Goal: Transaction & Acquisition: Purchase product/service

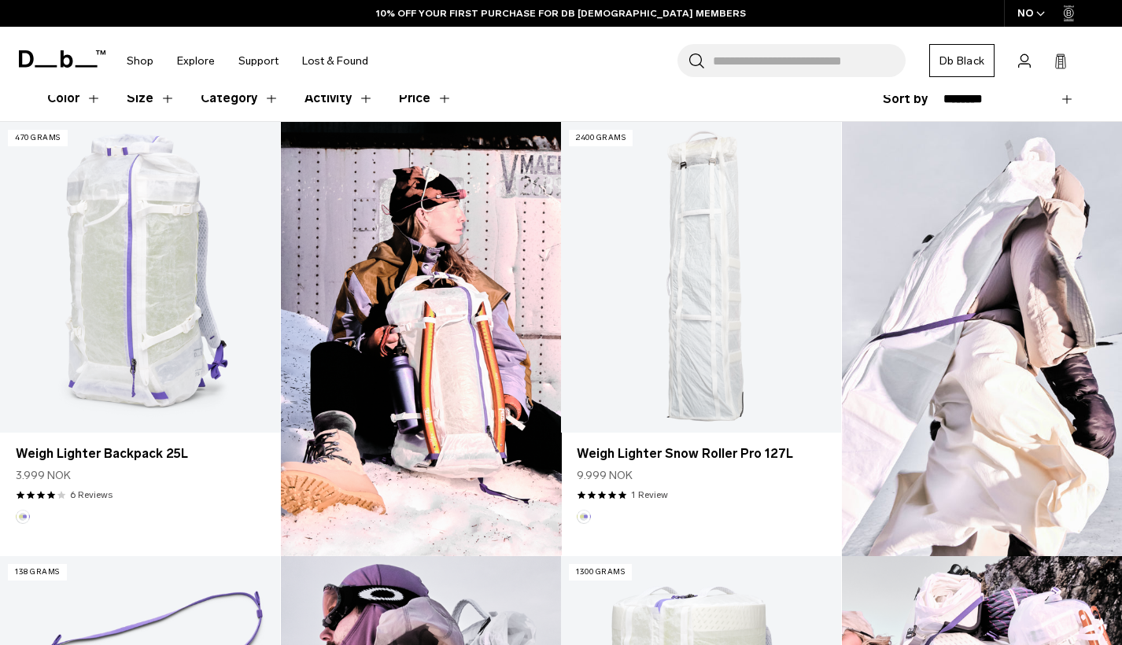
scroll to position [391, 0]
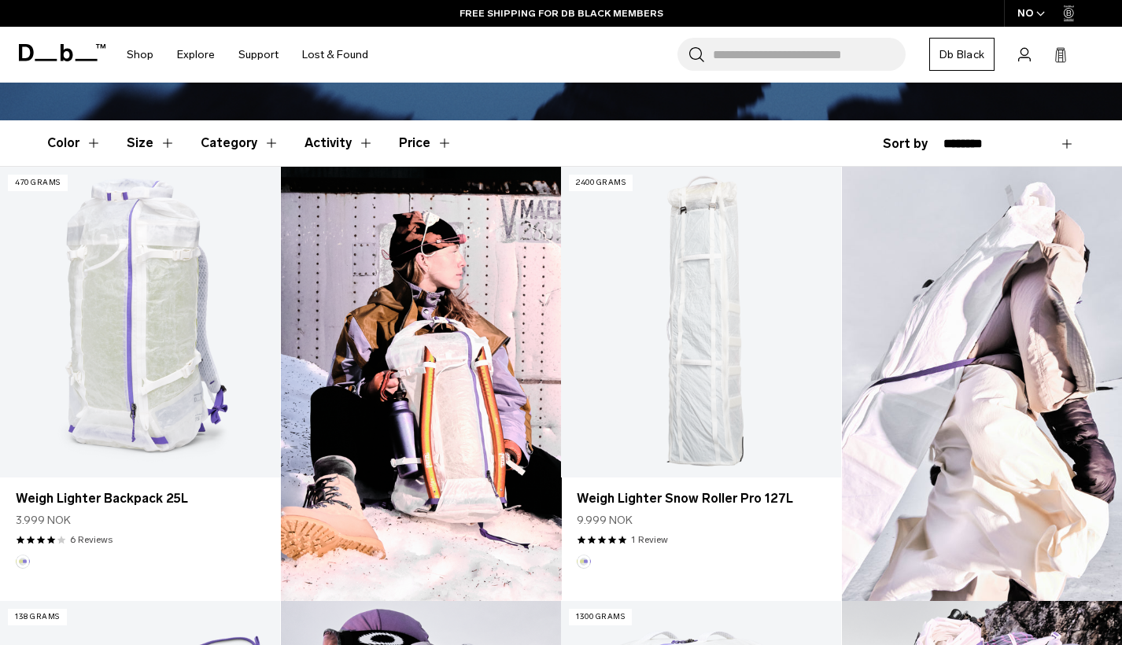
click at [383, 366] on img at bounding box center [421, 384] width 281 height 434
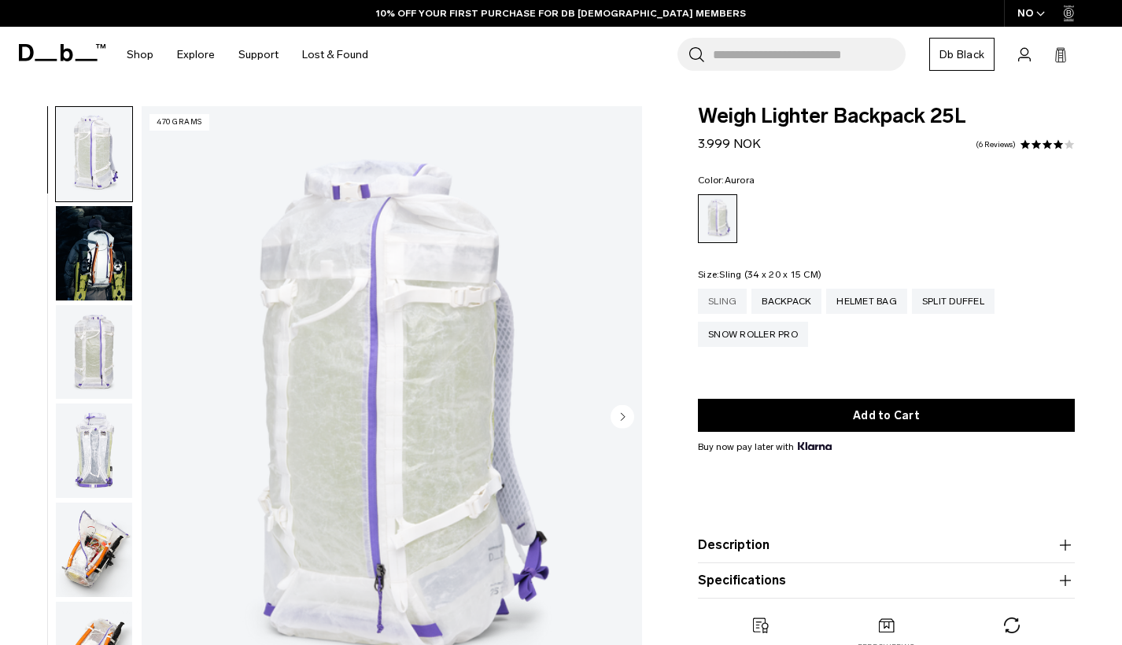
click at [722, 299] on div "Sling" at bounding box center [722, 301] width 49 height 25
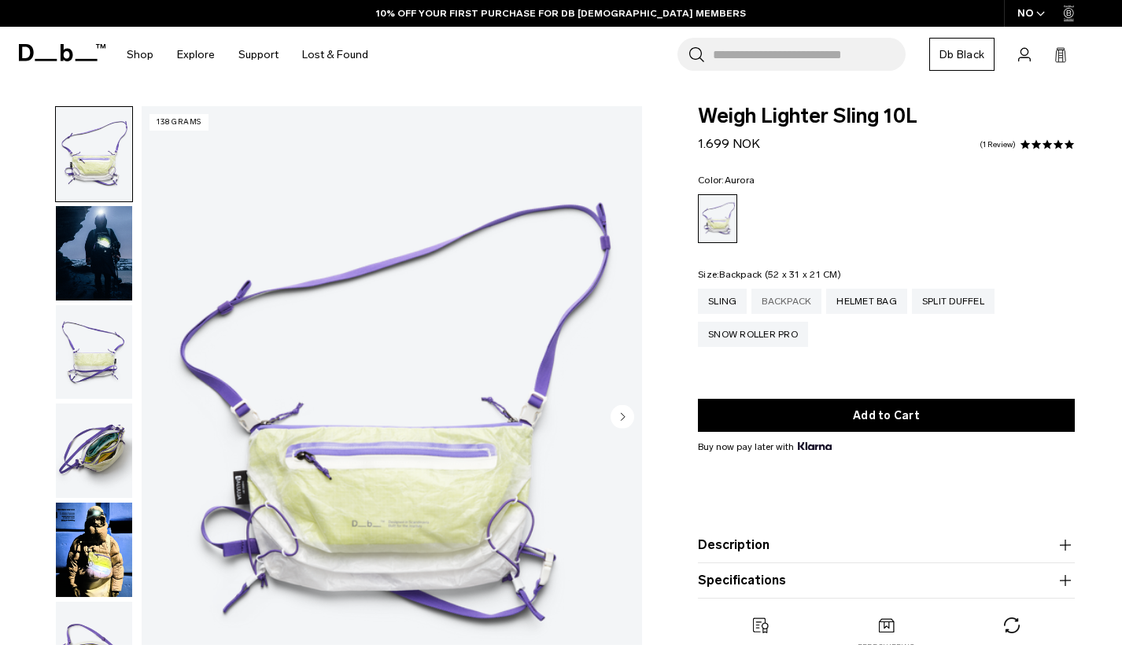
click at [806, 303] on div "Backpack" at bounding box center [787, 301] width 70 height 25
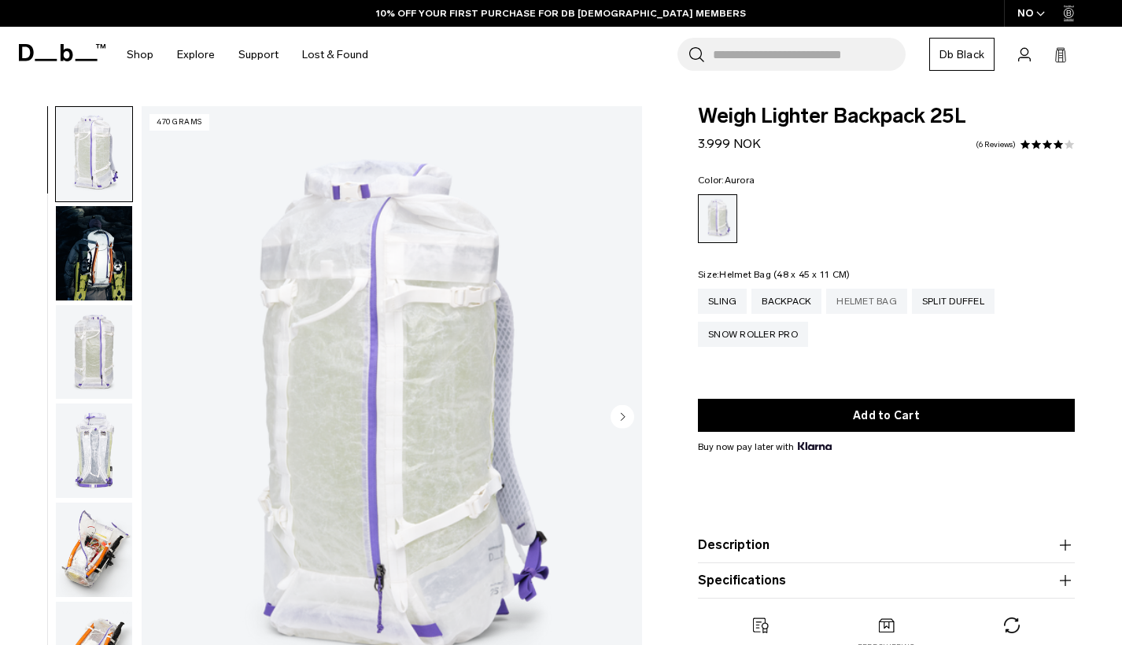
click at [859, 301] on div "Helmet Bag" at bounding box center [866, 301] width 81 height 25
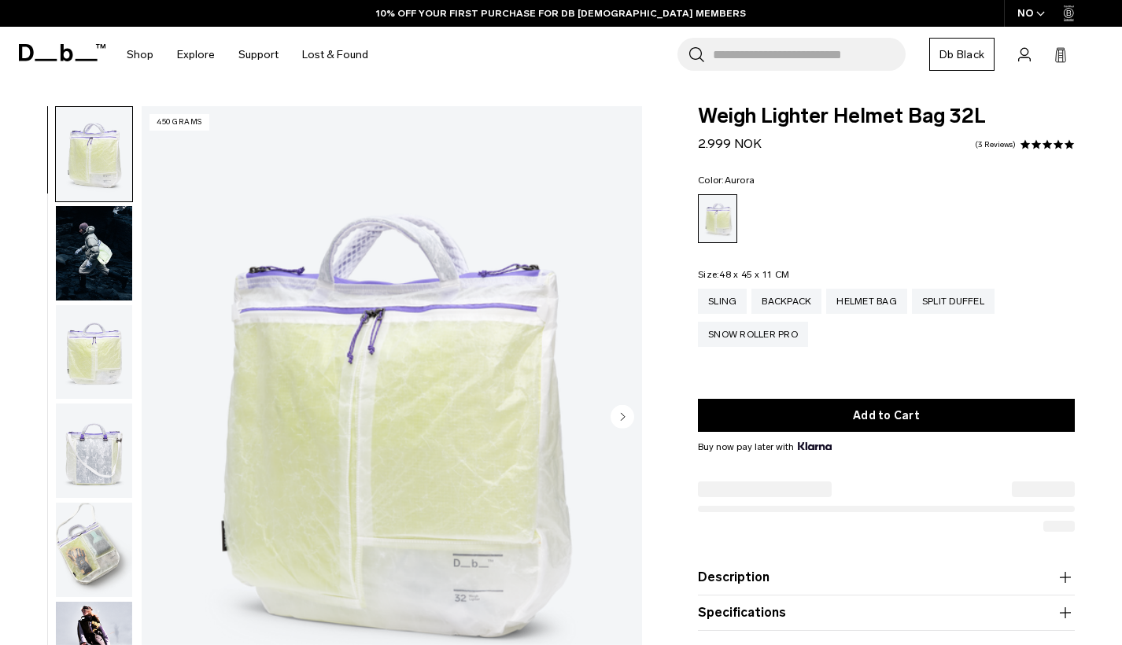
click at [635, 420] on img "1 / 10" at bounding box center [392, 418] width 501 height 625
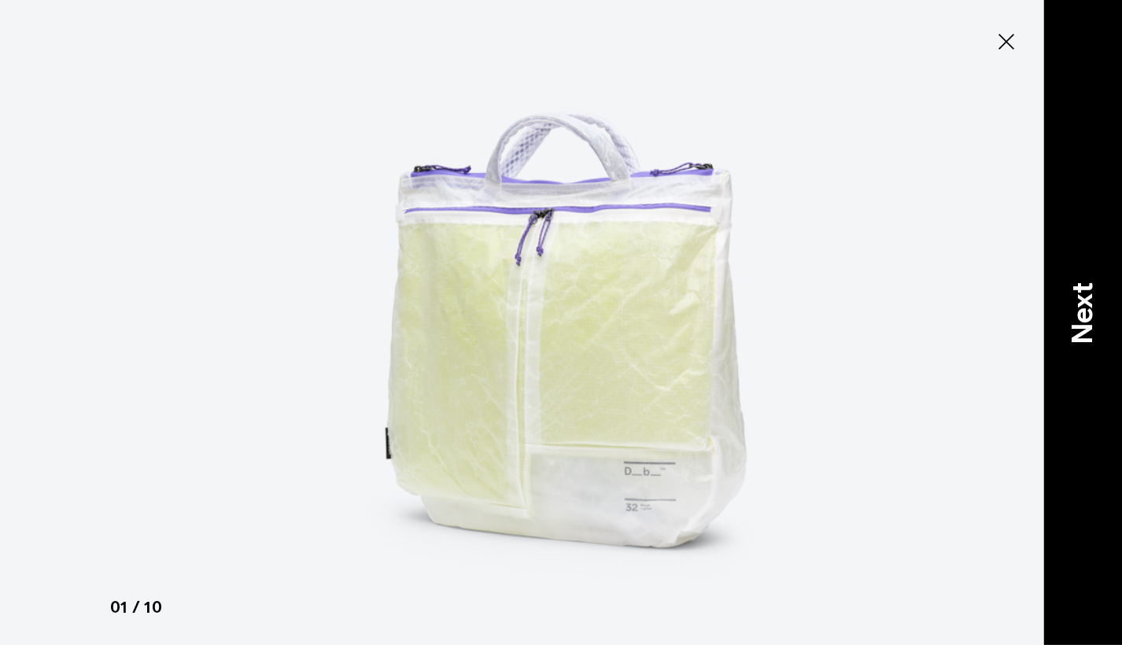
click at [1070, 298] on p "Next" at bounding box center [1083, 313] width 43 height 62
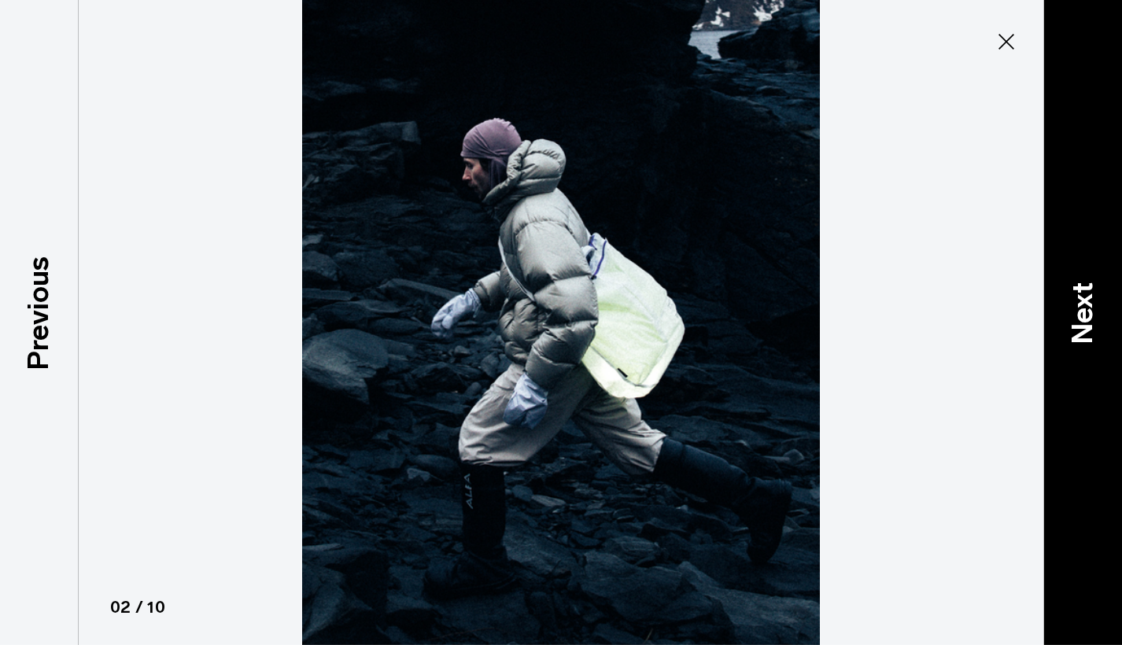
click at [1085, 297] on p "Next" at bounding box center [1083, 313] width 43 height 62
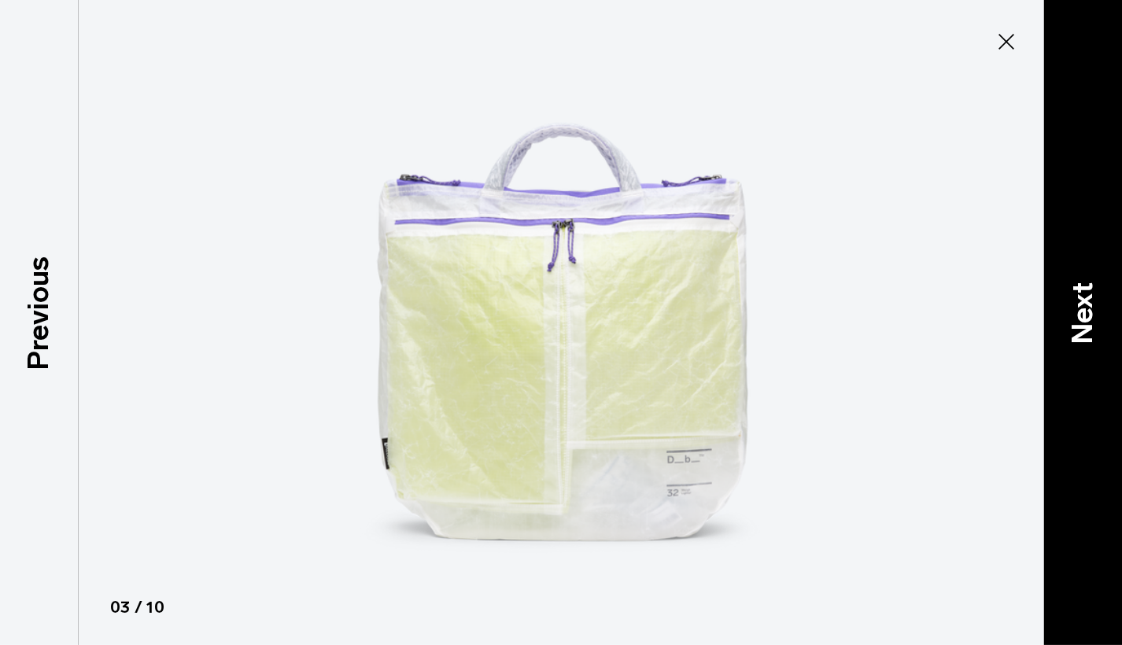
click at [1085, 297] on p "Next" at bounding box center [1083, 313] width 43 height 62
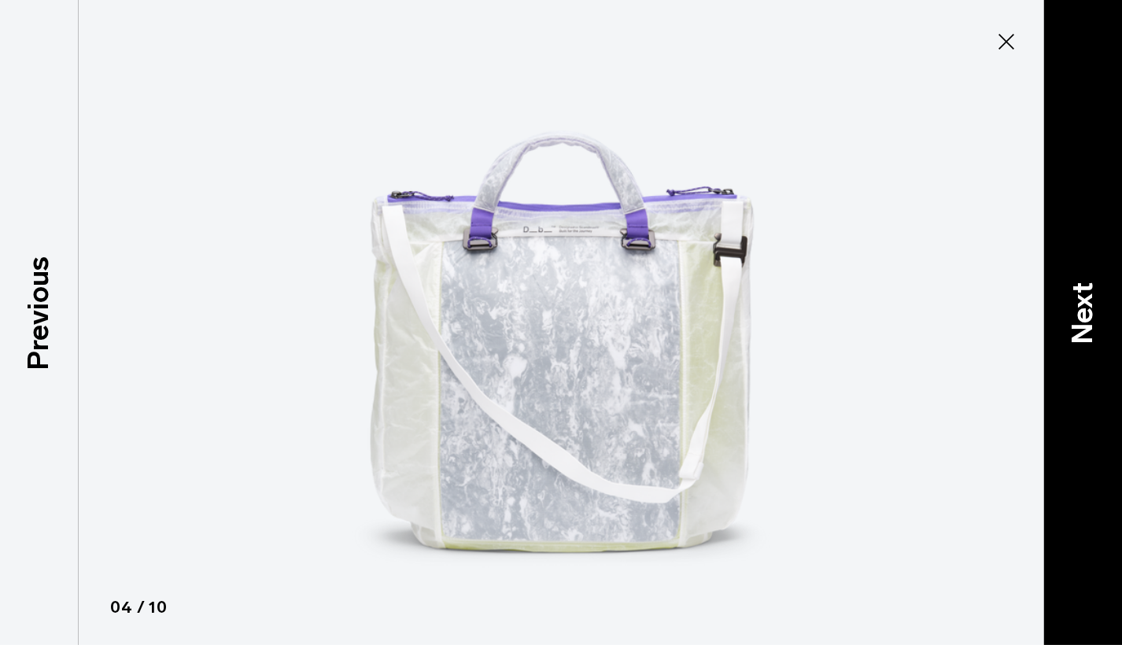
click at [1085, 297] on p "Next" at bounding box center [1083, 313] width 43 height 62
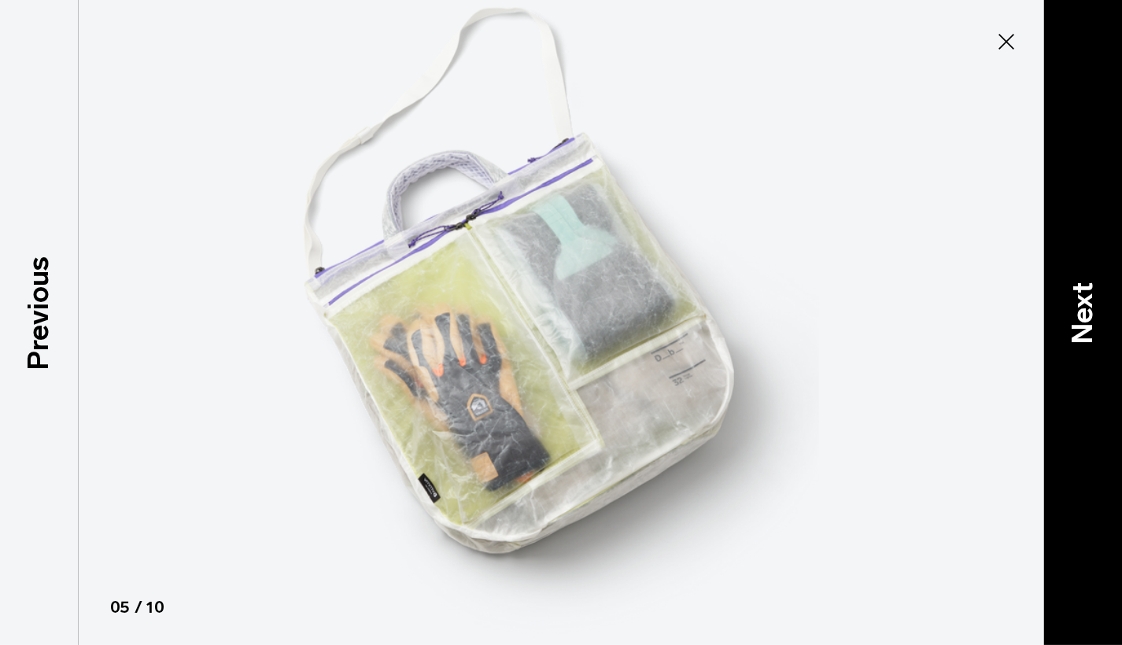
click at [1085, 297] on p "Next" at bounding box center [1083, 313] width 43 height 62
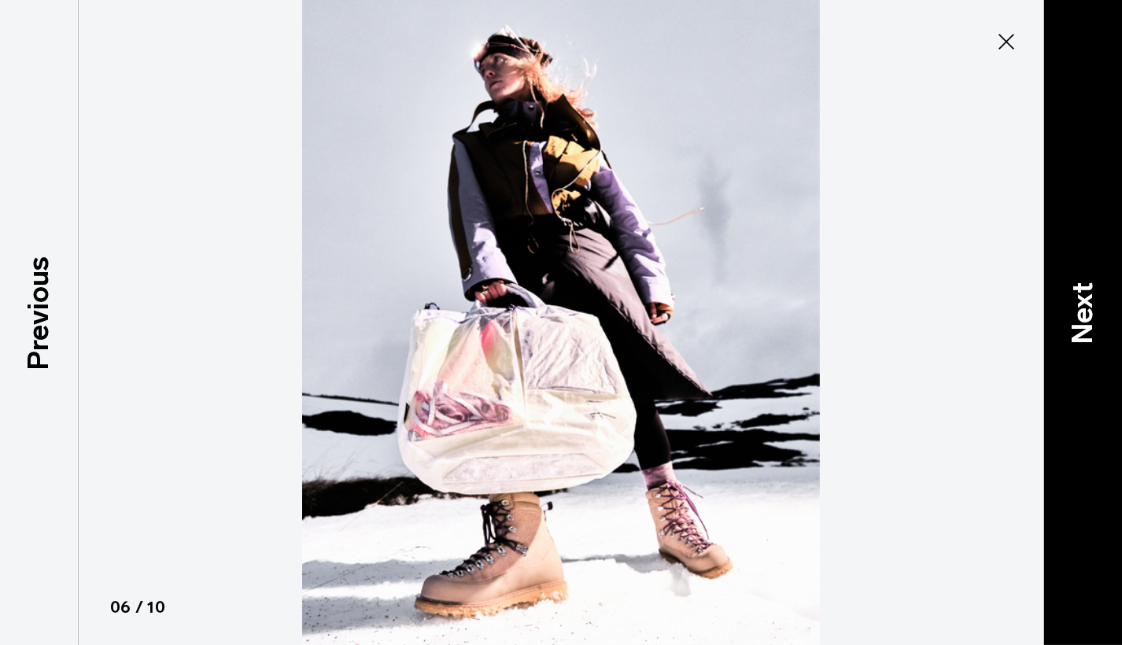
click at [1085, 297] on p "Next" at bounding box center [1083, 313] width 43 height 62
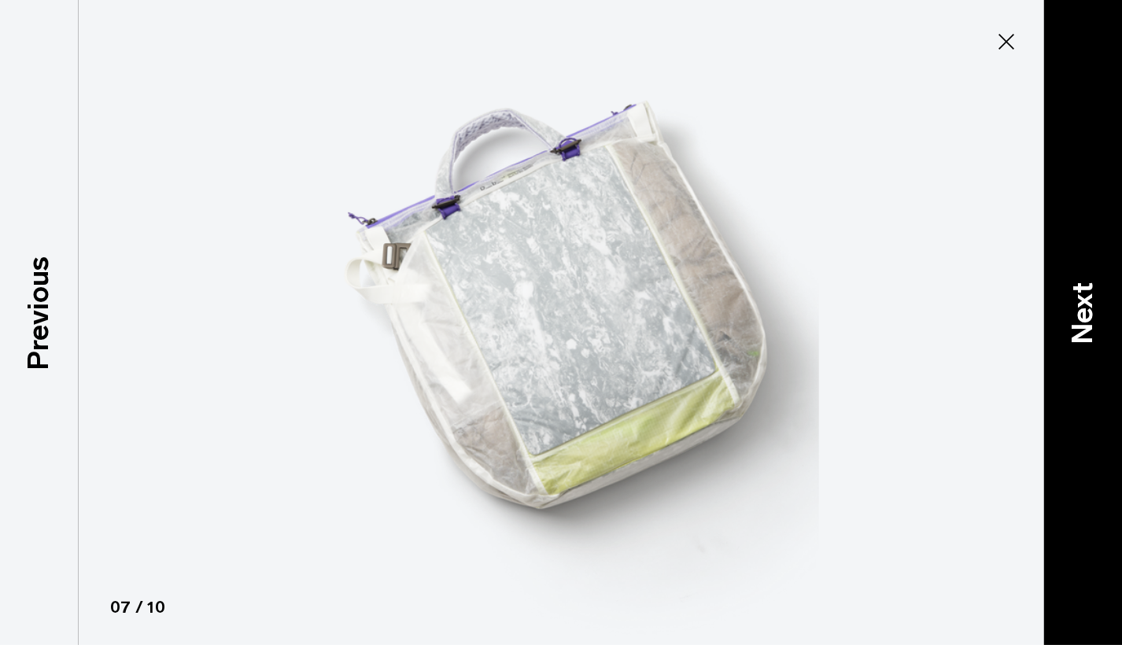
click at [1085, 297] on p "Next" at bounding box center [1083, 313] width 43 height 62
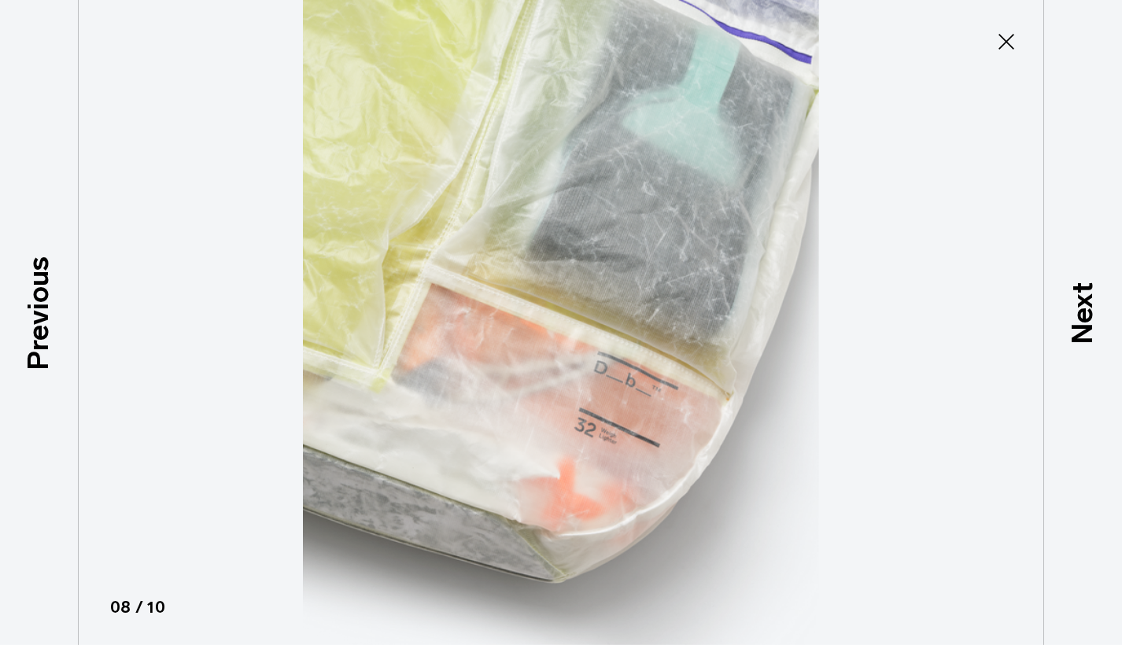
click at [1011, 39] on icon at bounding box center [1006, 41] width 25 height 25
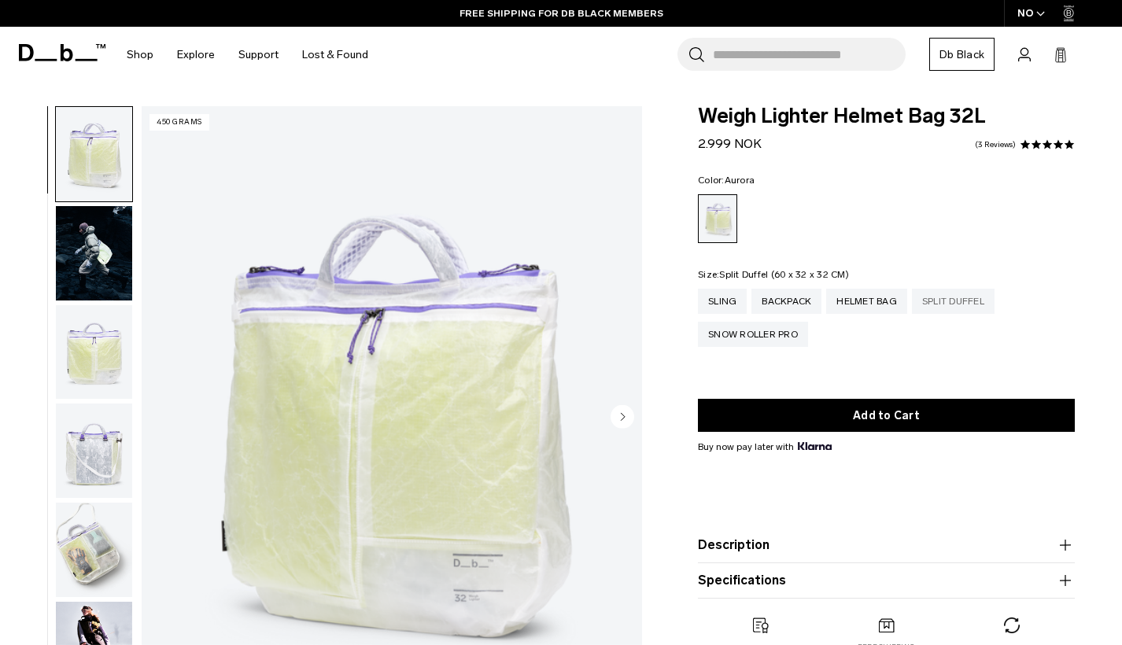
click at [961, 307] on div "Split Duffel" at bounding box center [953, 301] width 83 height 25
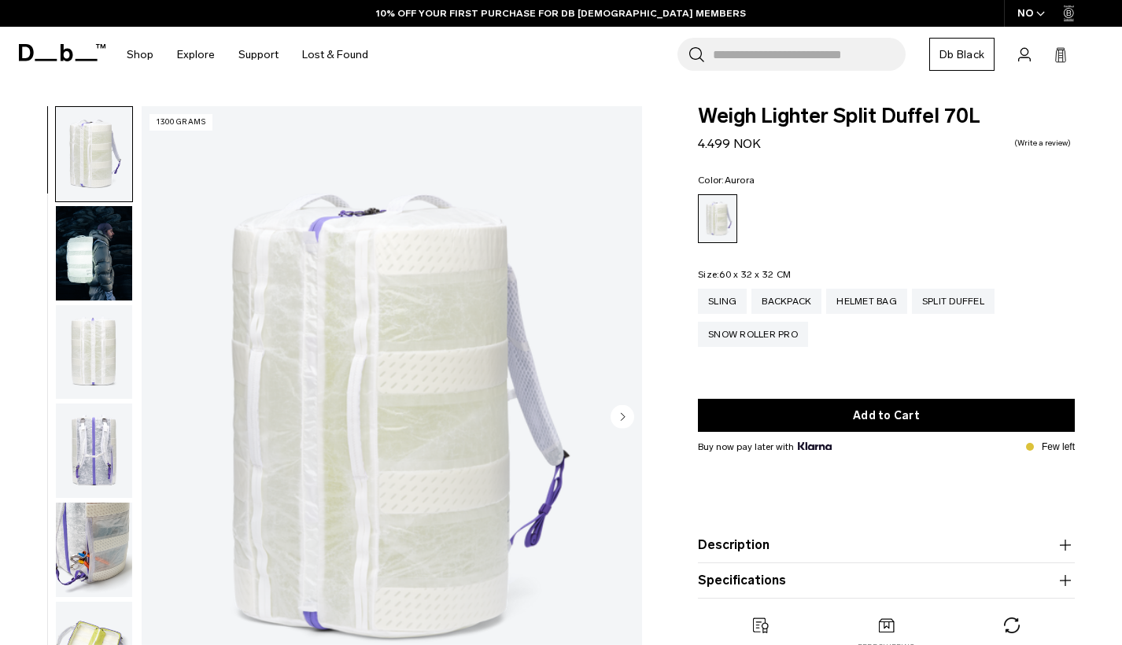
click at [80, 231] on img "button" at bounding box center [94, 253] width 76 height 94
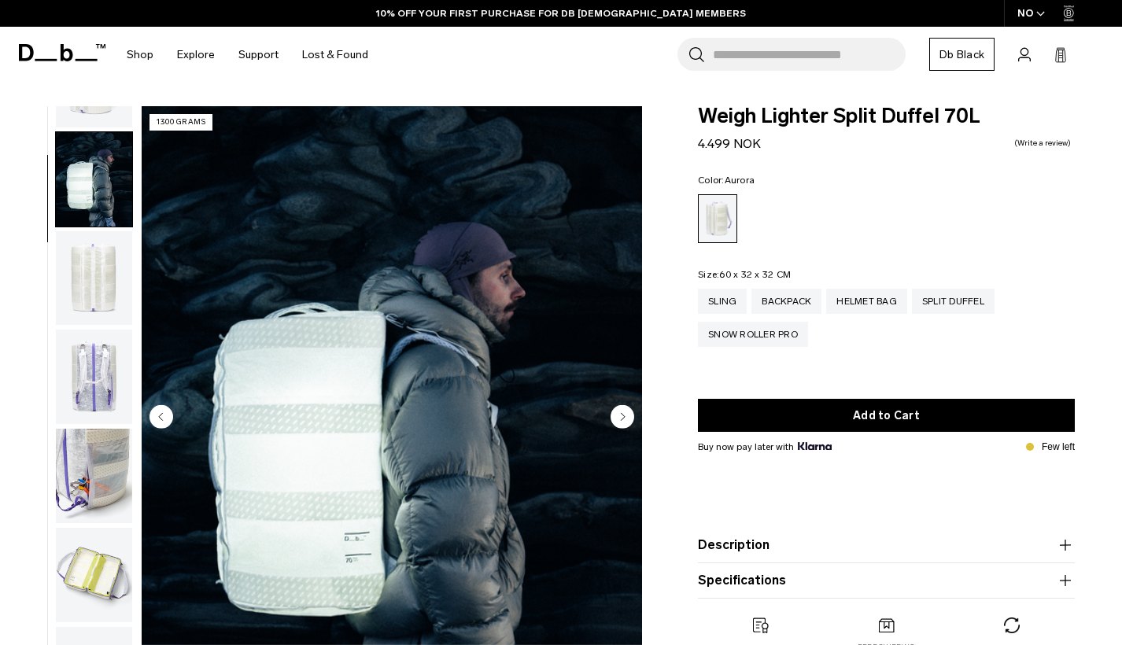
drag, startPoint x: 97, startPoint y: 284, endPoint x: 89, endPoint y: 272, distance: 14.2
click at [98, 285] on img "button" at bounding box center [94, 278] width 76 height 94
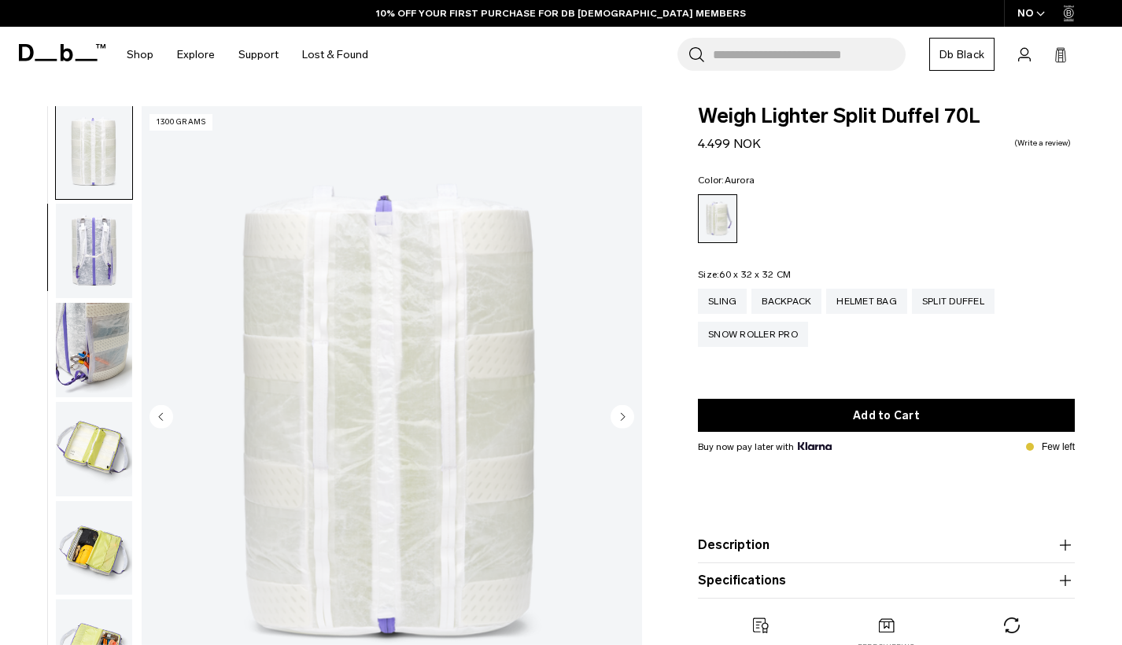
click at [97, 356] on img "button" at bounding box center [94, 350] width 76 height 94
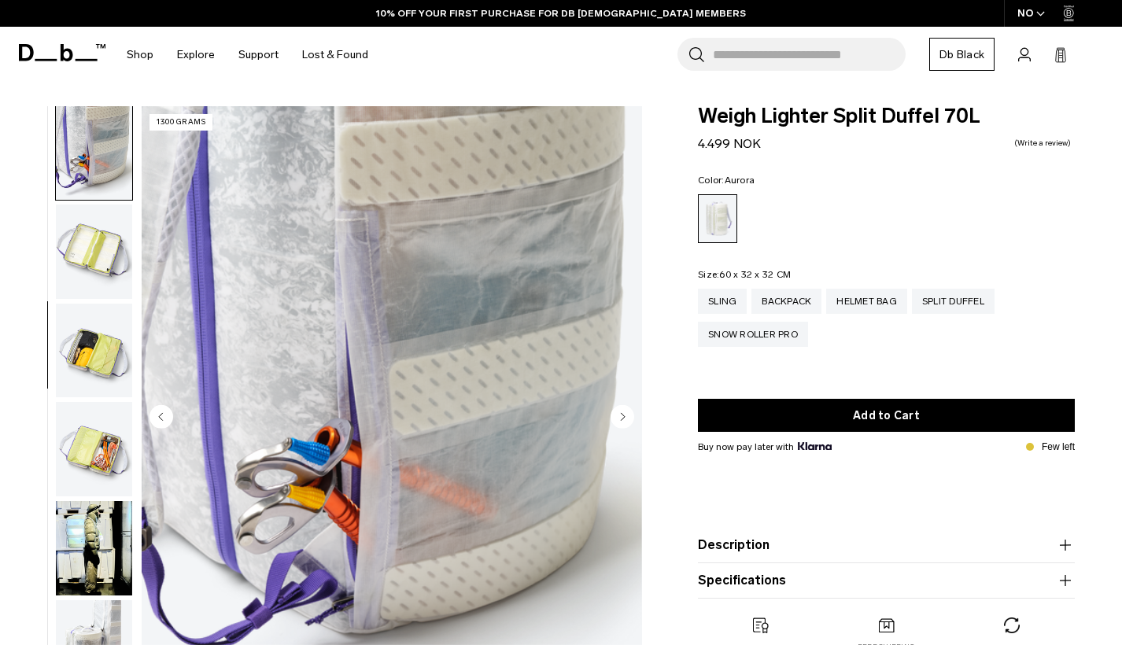
scroll to position [400, 0]
click at [106, 349] on img "button" at bounding box center [94, 348] width 76 height 94
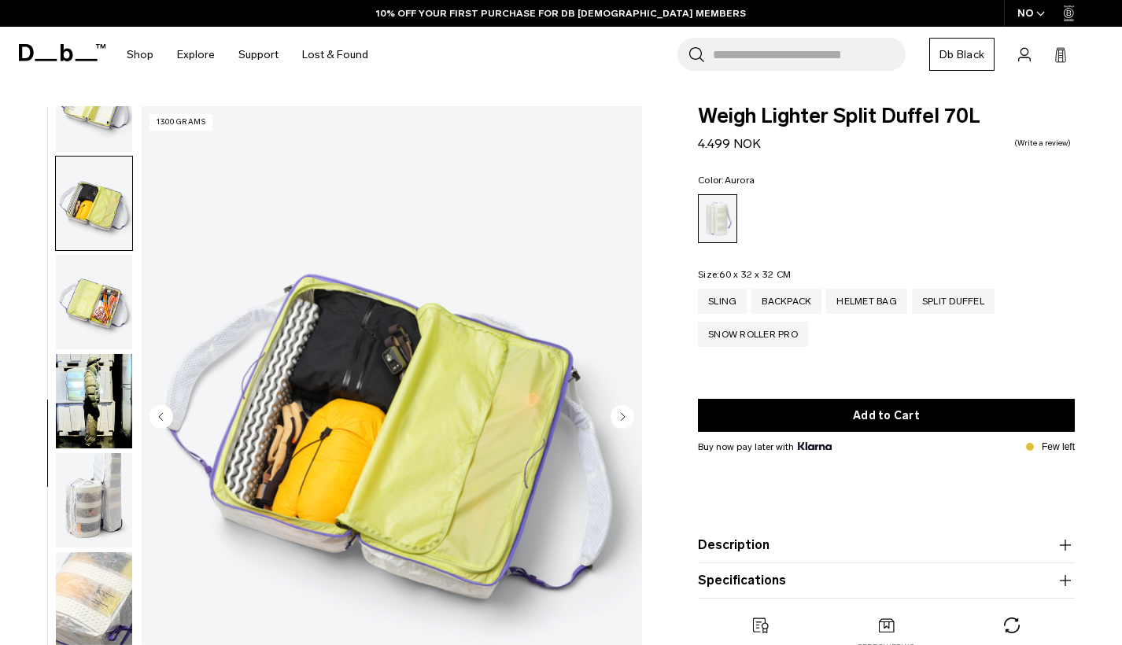
scroll to position [573, 0]
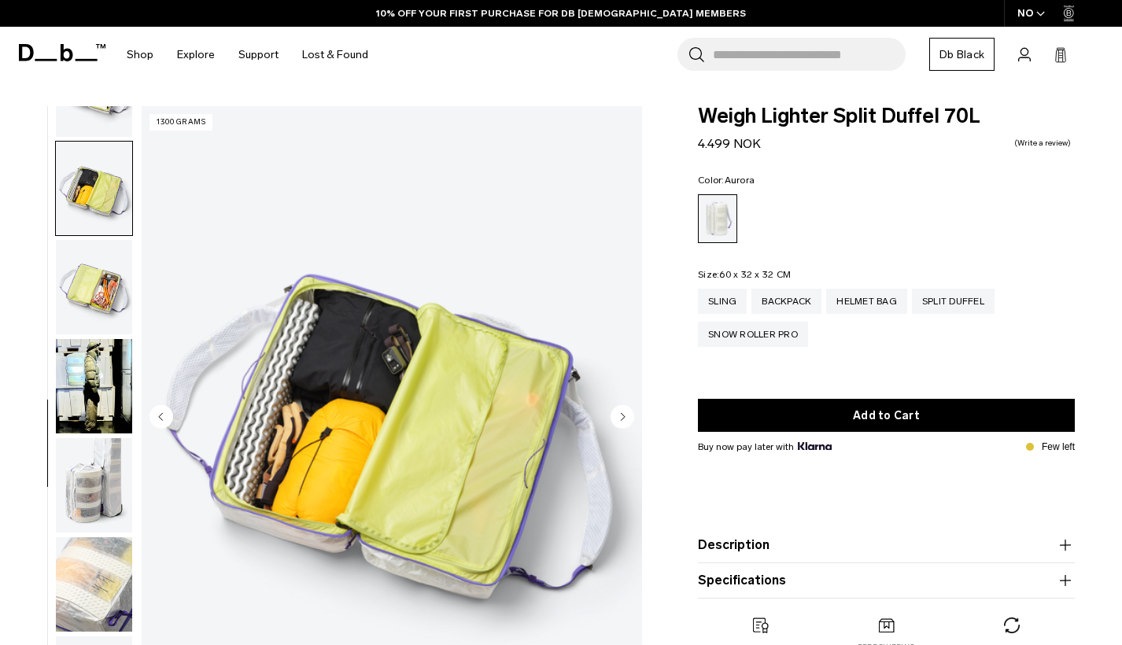
click at [102, 357] on img "button" at bounding box center [94, 386] width 76 height 94
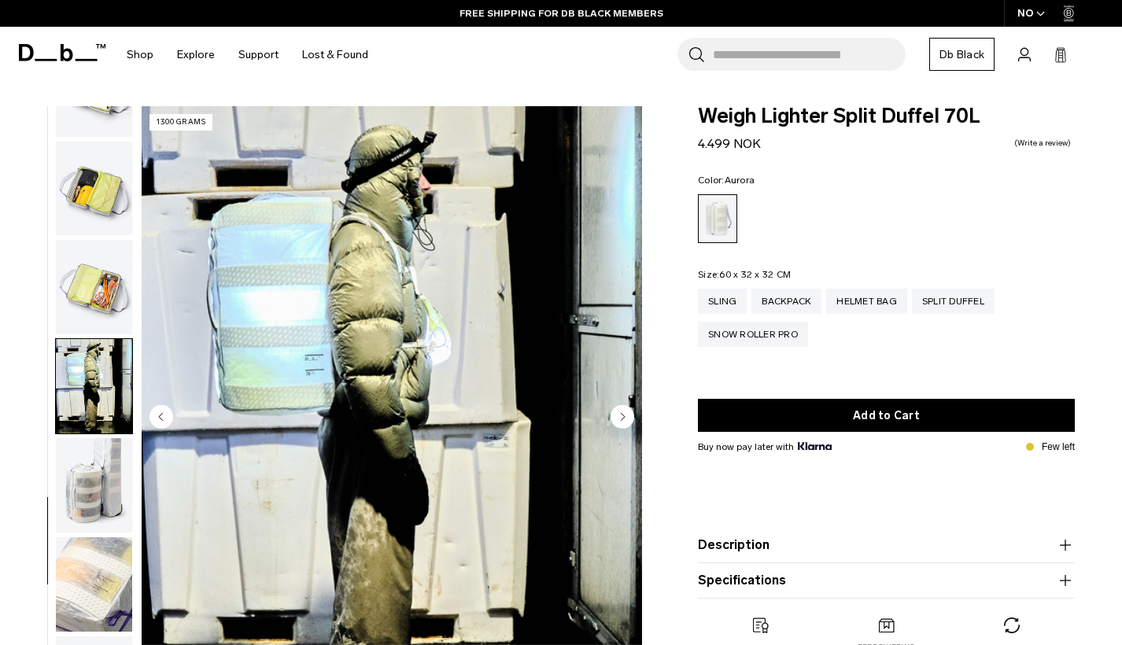
click at [96, 469] on img "button" at bounding box center [94, 485] width 76 height 94
